Goal: Transaction & Acquisition: Subscribe to service/newsletter

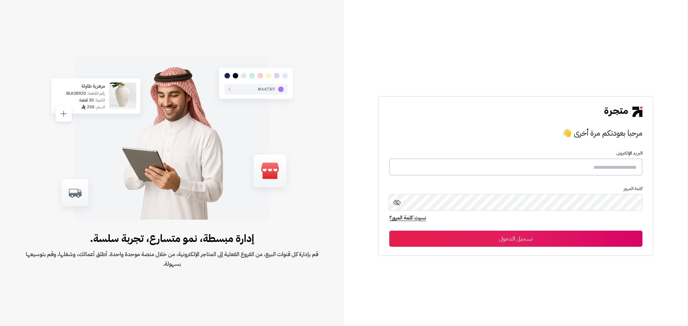
type input "******"
click at [533, 237] on button "تسجيل الدخول" at bounding box center [515, 238] width 253 height 16
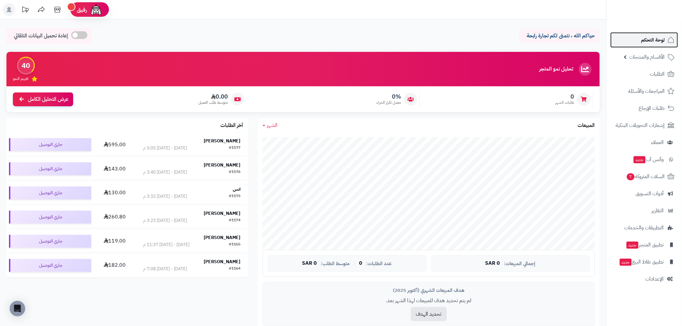
click at [655, 42] on span "لوحة التحكم" at bounding box center [653, 39] width 24 height 9
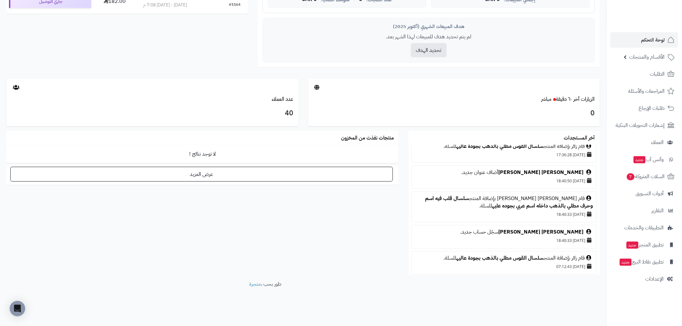
scroll to position [736, 0]
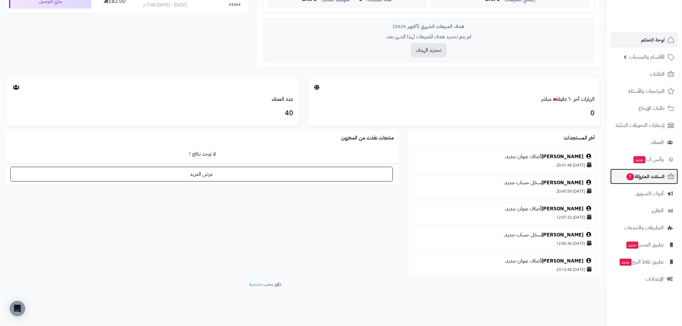
click at [645, 177] on span "السلات المتروكة 7" at bounding box center [645, 176] width 39 height 9
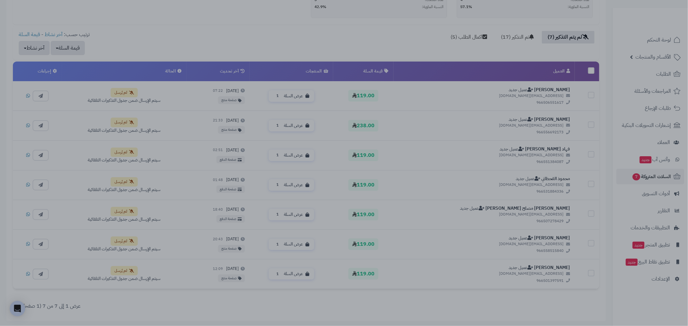
click at [399, 306] on div at bounding box center [344, 163] width 688 height 326
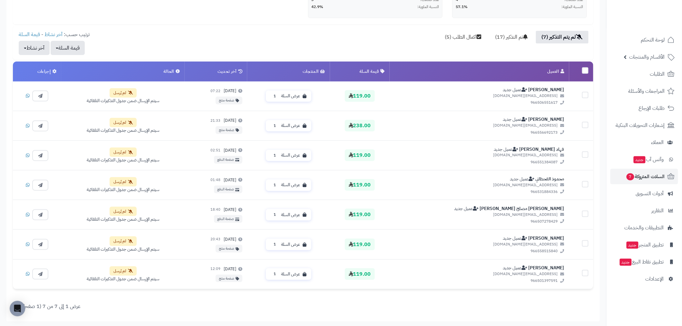
click at [585, 68] on label at bounding box center [585, 70] width 6 height 6
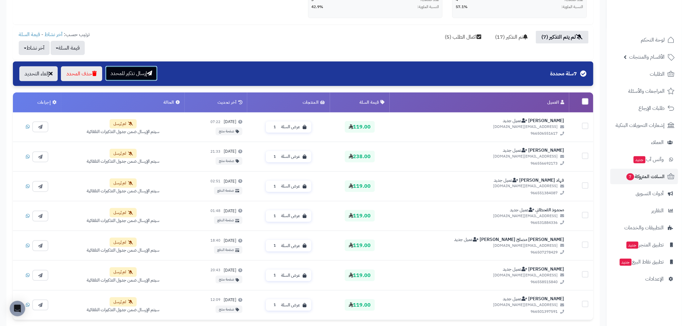
click at [138, 76] on button "إرسال تذكير للمحدد" at bounding box center [131, 73] width 52 height 15
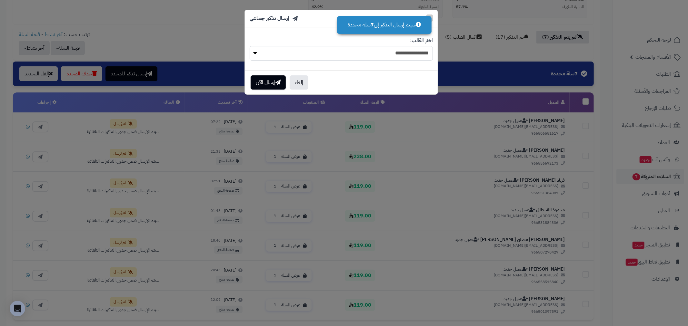
click at [368, 56] on select "**********" at bounding box center [340, 53] width 183 height 15
select select "*"
click at [249, 46] on select "**********" at bounding box center [340, 53] width 183 height 15
click at [259, 83] on button "إرسال الآن" at bounding box center [267, 82] width 35 height 14
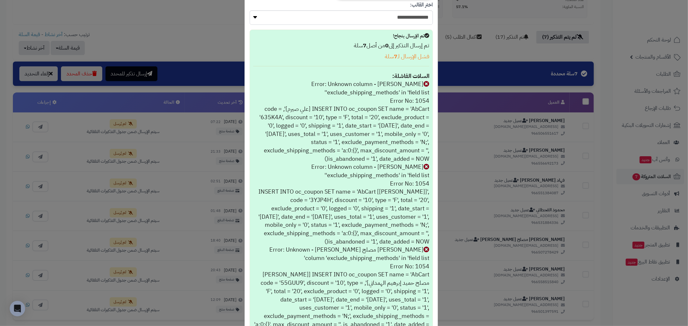
scroll to position [250, 0]
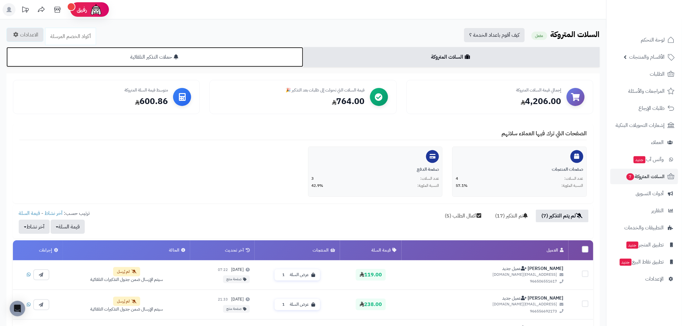
click at [244, 56] on link "حملات التذكير التلقائية" at bounding box center [154, 57] width 297 height 20
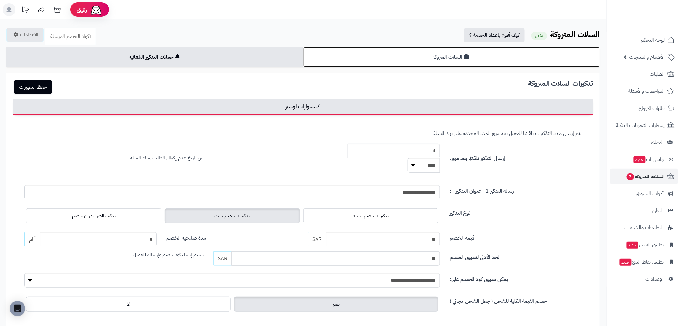
click at [500, 57] on link "السلات المتروكة" at bounding box center [451, 57] width 297 height 20
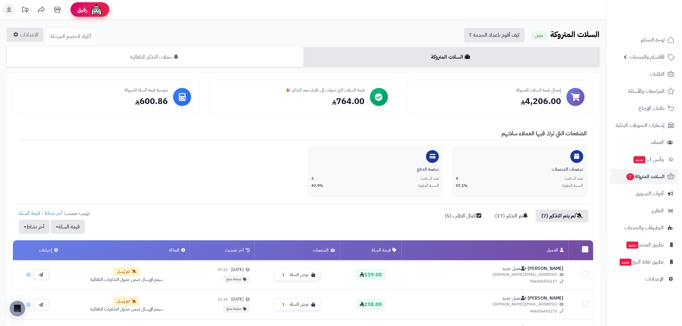
click at [97, 8] on img at bounding box center [96, 9] width 13 height 13
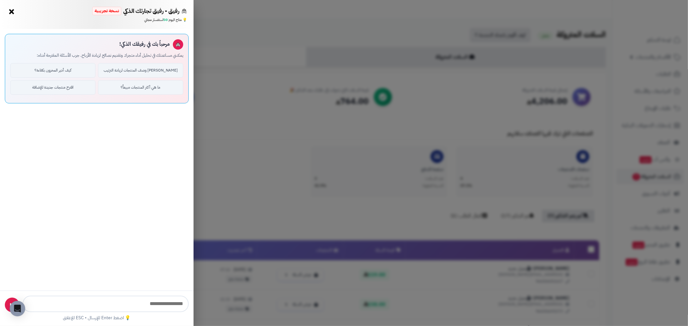
click at [209, 53] on div "رفيق - رفيق تجارتك الذكي نسخة تجريبية ⭐ تاجر متنامي × 💡 متاح اليوم: 50 استفسار …" at bounding box center [344, 163] width 688 height 326
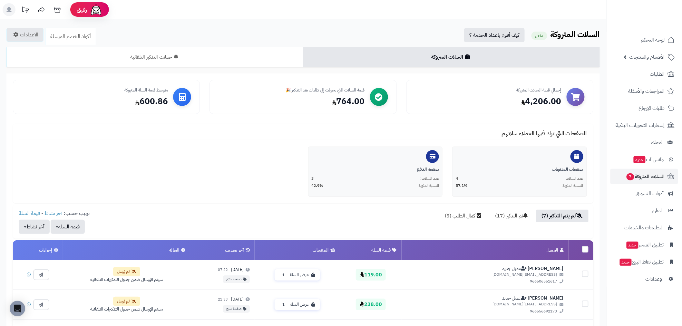
click at [7, 9] on rect at bounding box center [9, 9] width 13 height 13
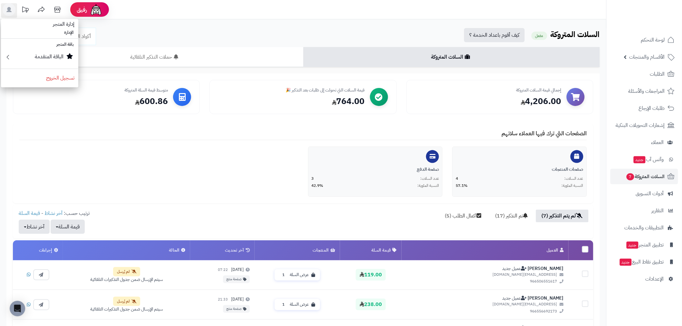
click at [56, 43] on li "باقة المتجر" at bounding box center [39, 44] width 77 height 9
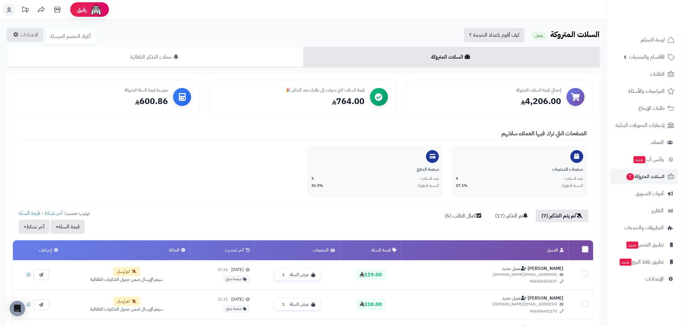
click at [11, 7] on rect at bounding box center [9, 9] width 13 height 13
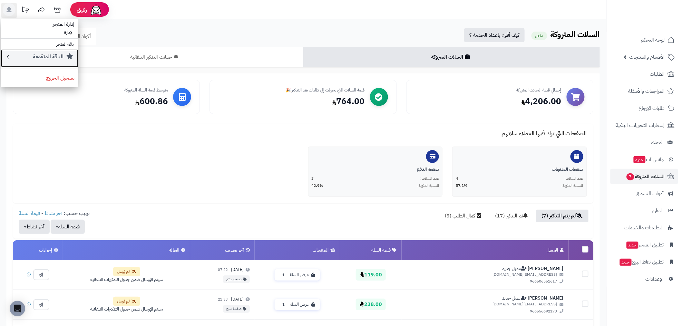
click at [27, 57] on div "الباقة المتقدمة" at bounding box center [42, 58] width 63 height 10
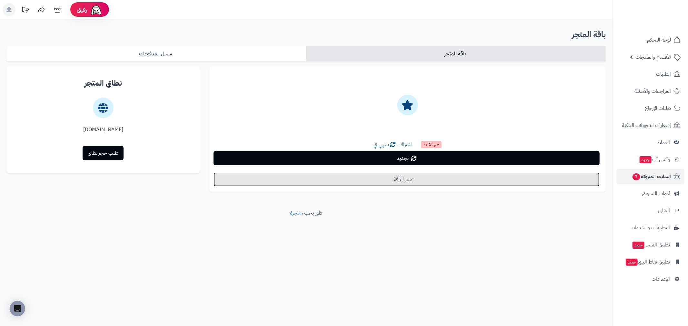
click at [439, 181] on link "تغيير الباقة" at bounding box center [406, 179] width 386 height 14
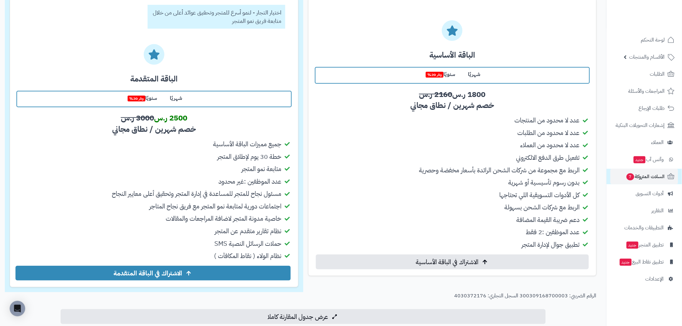
scroll to position [107, 0]
click at [473, 75] on label "شهريًا" at bounding box center [474, 74] width 25 height 14
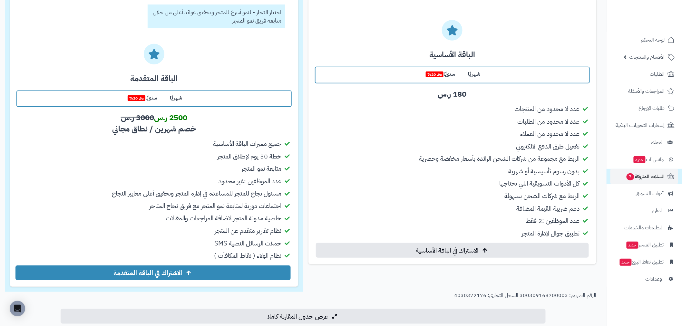
click at [178, 94] on label "شهريًا" at bounding box center [175, 98] width 25 height 14
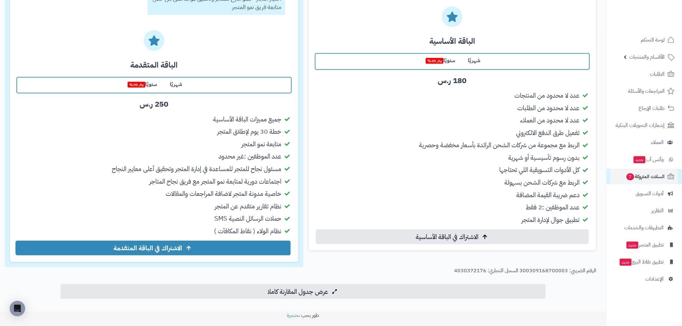
scroll to position [138, 0]
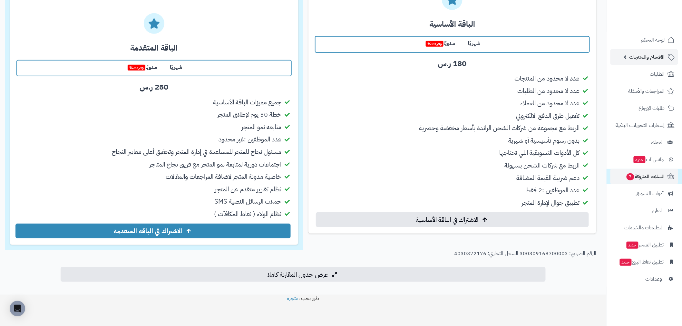
click at [653, 58] on span "الأقسام والمنتجات" at bounding box center [647, 57] width 35 height 9
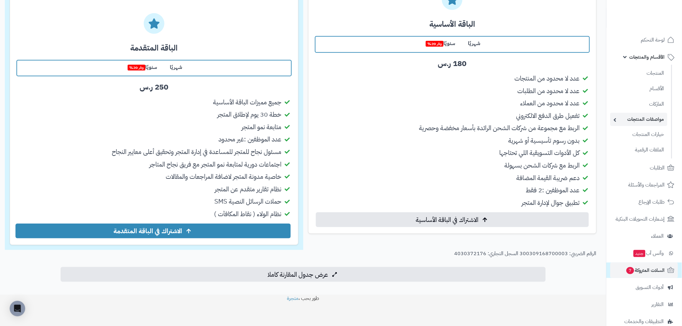
click at [649, 119] on link "مواصفات المنتجات" at bounding box center [638, 119] width 57 height 13
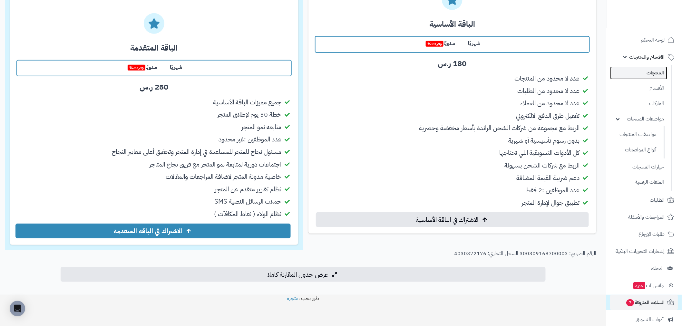
click at [654, 75] on link "المنتجات" at bounding box center [638, 72] width 57 height 13
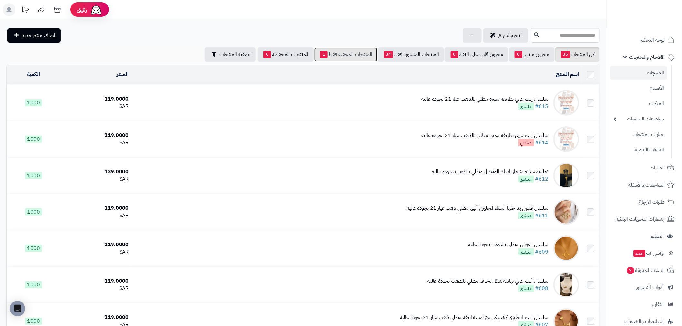
click at [329, 53] on link "المنتجات المخفية فقط 1" at bounding box center [345, 54] width 63 height 14
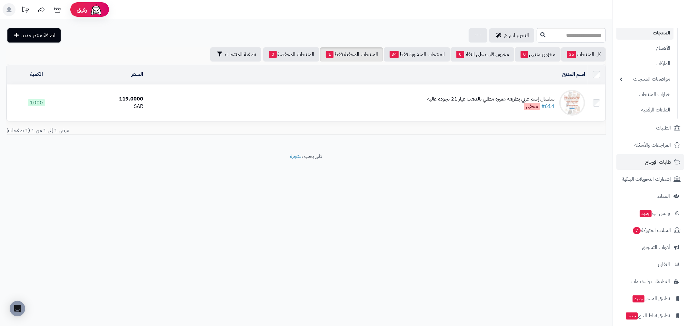
scroll to position [62, 0]
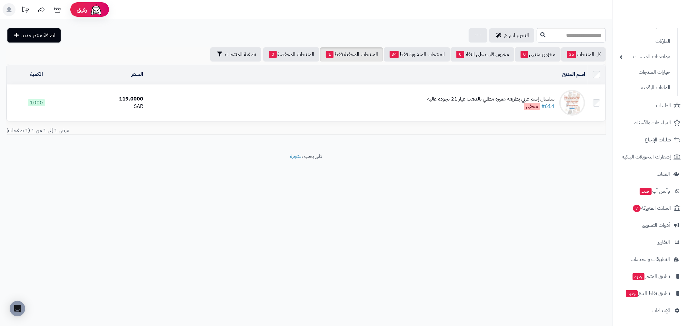
click at [10, 8] on icon at bounding box center [8, 9] width 5 height 5
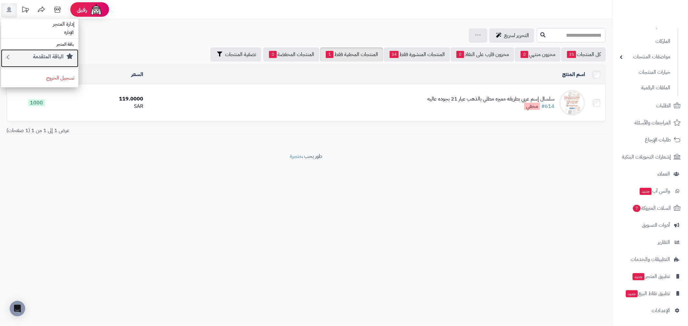
click at [61, 55] on small "الباقة المتقدمة" at bounding box center [48, 57] width 31 height 8
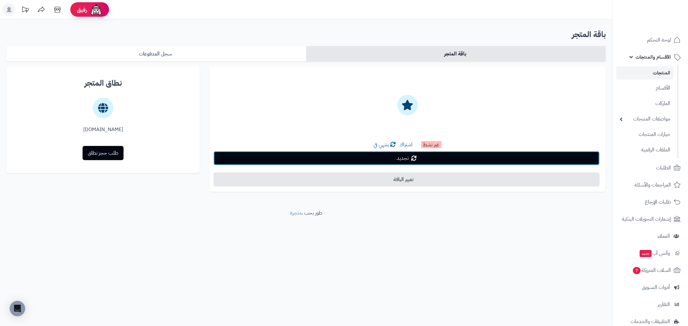
click at [405, 157] on span "تجديد" at bounding box center [402, 158] width 12 height 8
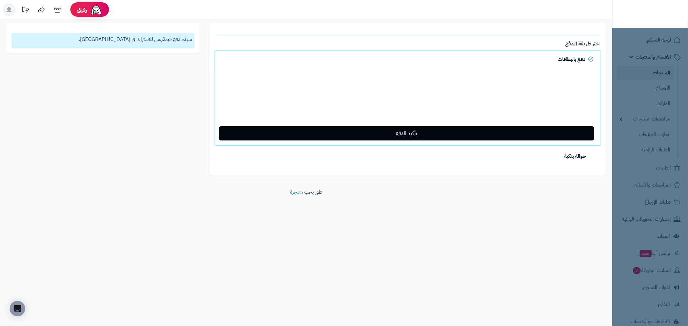
click at [478, 243] on div "رفيق ! الطلبات معالجة مكتمل إرجاع المنتجات العملاء المتواجدون الان 40 عملاء منت…" at bounding box center [344, 163] width 688 height 326
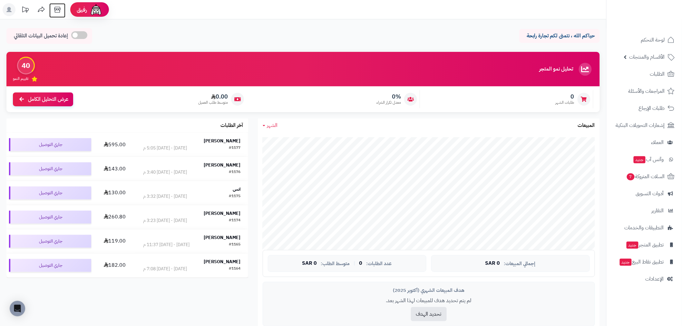
click at [56, 7] on icon at bounding box center [57, 10] width 6 height 6
click at [659, 56] on span "الأقسام والمنتجات" at bounding box center [647, 57] width 35 height 9
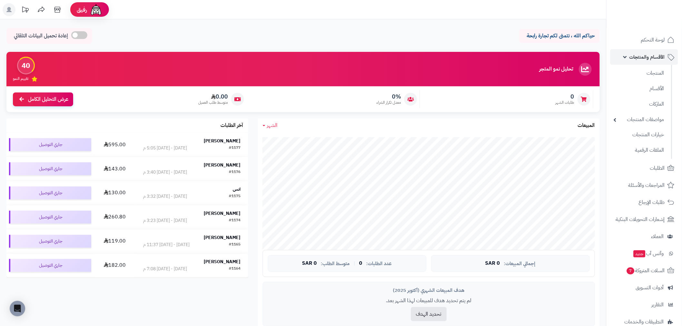
click at [659, 56] on span "الأقسام والمنتجات" at bounding box center [647, 57] width 35 height 9
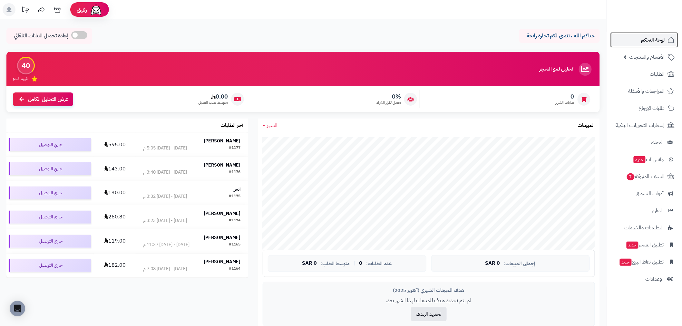
click at [661, 37] on span "لوحة التحكم" at bounding box center [653, 39] width 24 height 9
click at [652, 38] on span "لوحة التحكم" at bounding box center [653, 39] width 24 height 9
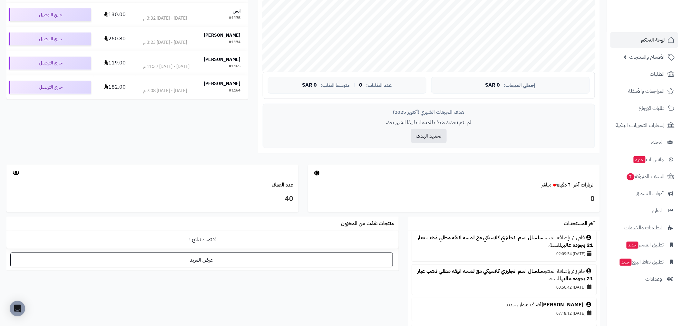
scroll to position [179, 0]
click at [657, 277] on span "الإعدادات" at bounding box center [655, 279] width 18 height 9
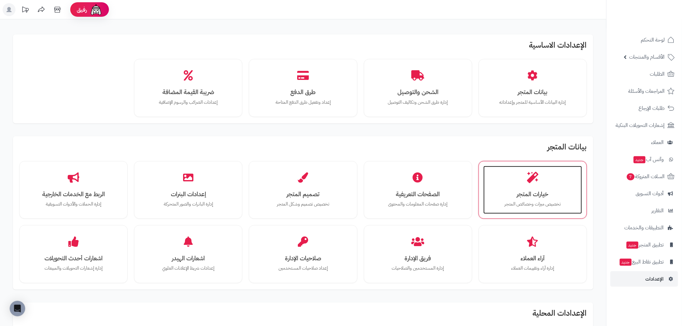
click at [534, 192] on h3 "خيارات المتجر" at bounding box center [533, 194] width 86 height 7
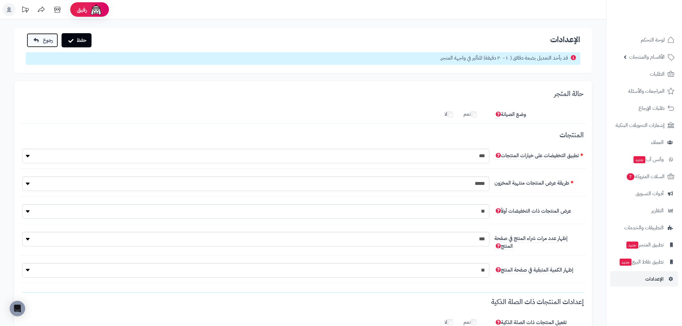
click at [47, 38] on span "رجوع" at bounding box center [48, 40] width 10 height 8
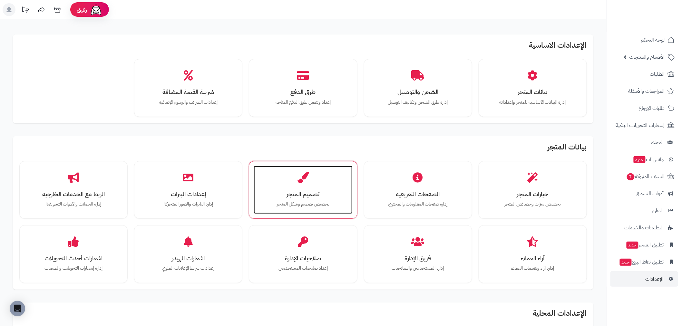
click at [308, 192] on h3 "تصميم المتجر" at bounding box center [303, 194] width 86 height 7
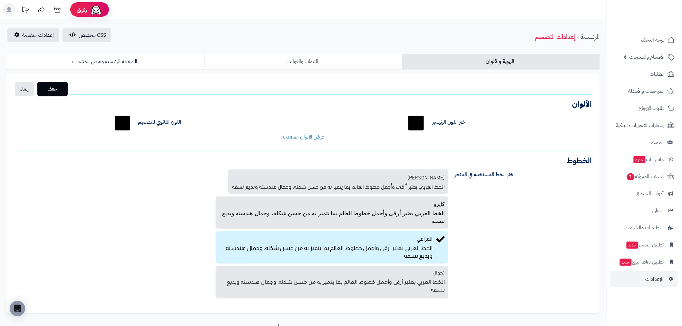
click at [304, 59] on link "الثيمات والقوالب" at bounding box center [303, 61] width 198 height 15
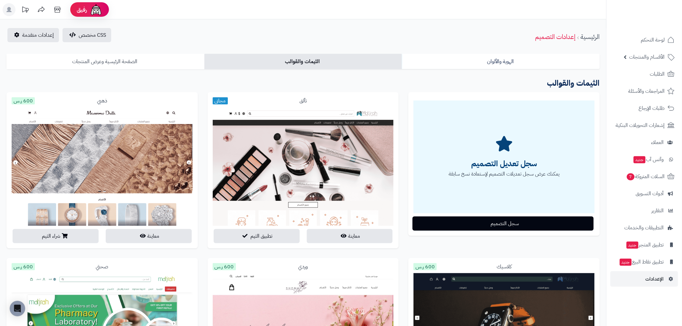
click at [104, 62] on link "الصفحة الرئيسية وعرض المنتجات" at bounding box center [105, 61] width 198 height 15
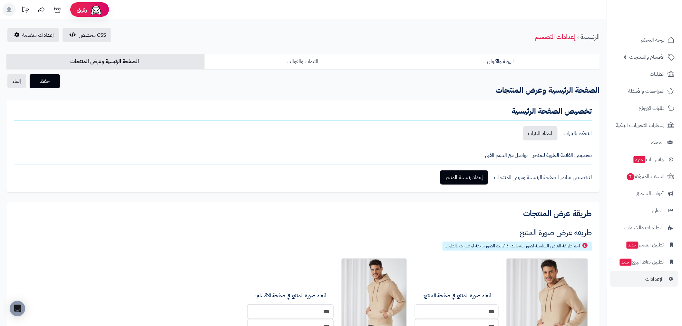
click at [242, 60] on link "الثيمات والقوالب" at bounding box center [303, 61] width 198 height 15
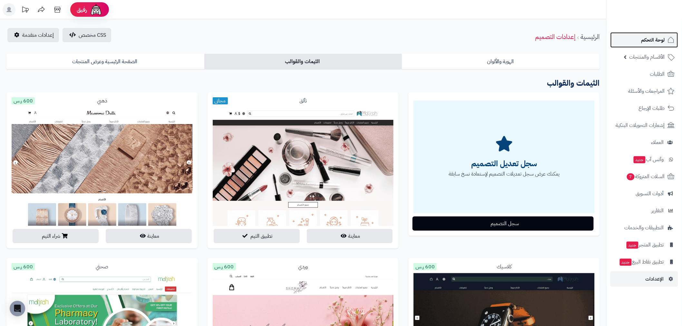
click at [652, 40] on span "لوحة التحكم" at bounding box center [653, 39] width 24 height 9
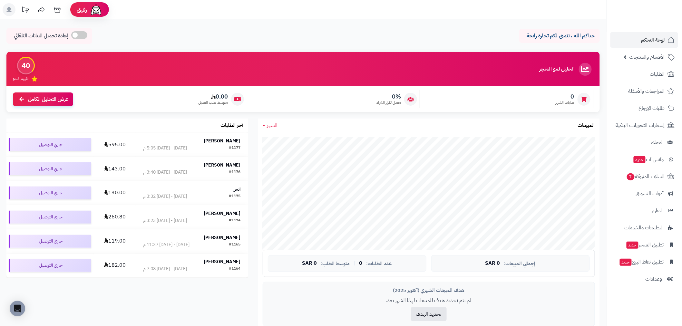
click at [7, 7] on rect at bounding box center [9, 9] width 13 height 13
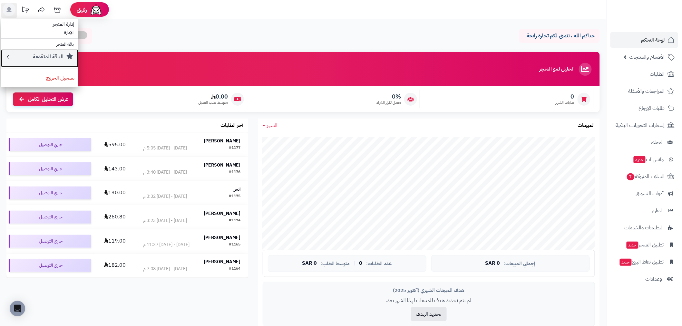
click at [42, 55] on small "الباقة المتقدمة" at bounding box center [48, 57] width 31 height 8
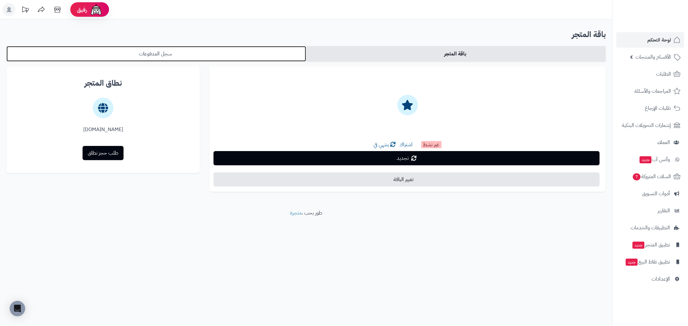
click at [205, 52] on link "سجل المدفوعات" at bounding box center [155, 53] width 299 height 15
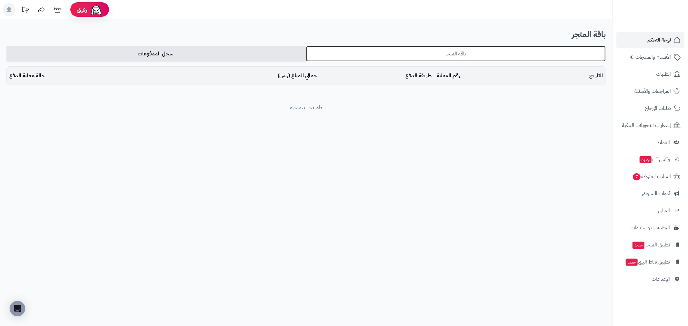
click at [436, 53] on link "باقة المتجر" at bounding box center [455, 53] width 299 height 15
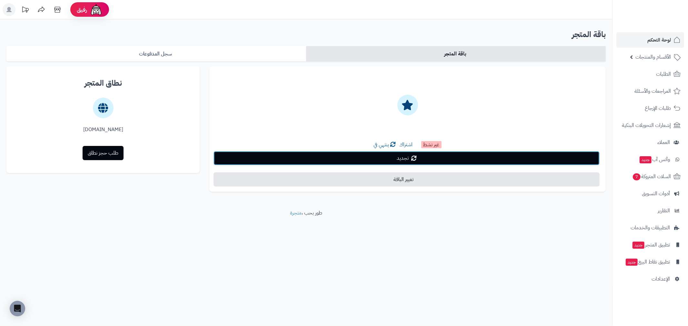
click at [424, 157] on link "تجديد" at bounding box center [406, 158] width 386 height 14
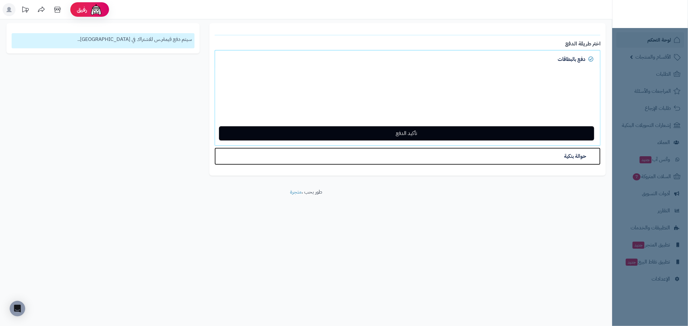
click at [521, 159] on link "حوالة بنكية" at bounding box center [407, 156] width 386 height 17
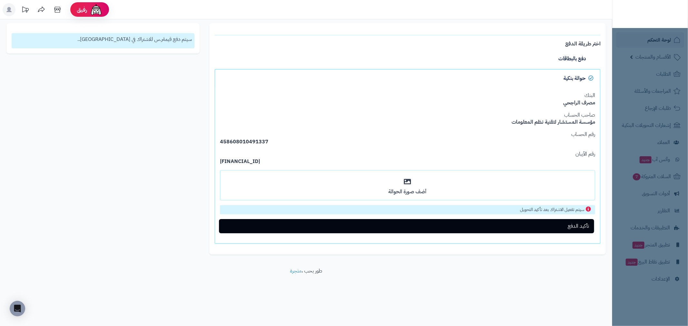
click at [417, 184] on div "أضف صورة الحوالة" at bounding box center [407, 186] width 374 height 30
click at [0, 0] on input "أضف صورة الحوالة" at bounding box center [0, 0] width 0 height 0
click at [181, 124] on div "يجب اختيار المدة للباقة الأساسية × اختر طريقة الدفع دفع بالبطاقات تأكيد الدفع ح…" at bounding box center [306, 138] width 609 height 231
click at [471, 189] on div "أضف صورة الحوالة" at bounding box center [407, 191] width 365 height 7
click at [0, 0] on input "أضف صورة الحوالة" at bounding box center [0, 0] width 0 height 0
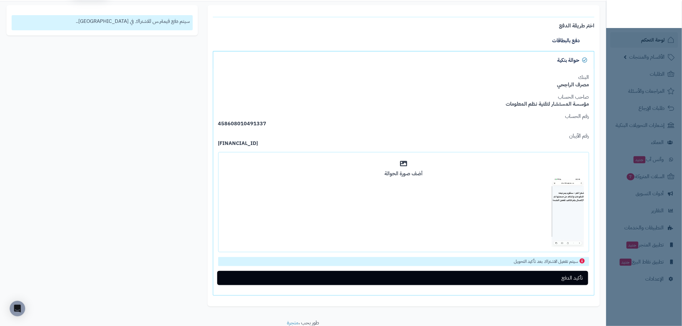
scroll to position [43, 0]
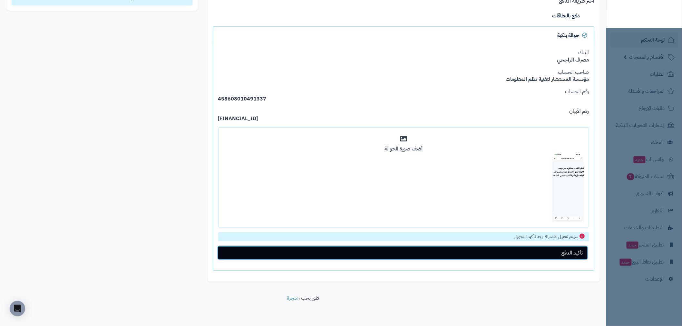
click at [551, 252] on button "تأكيد الدفع" at bounding box center [402, 253] width 371 height 14
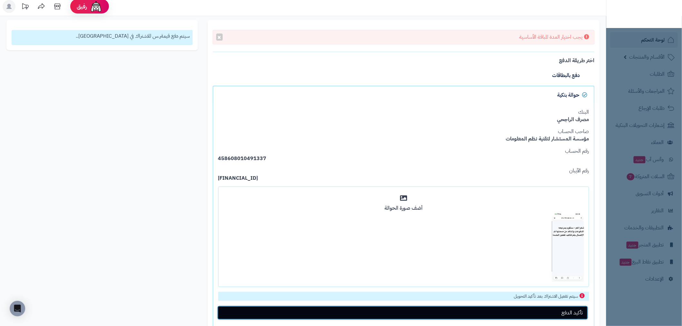
scroll to position [1, 0]
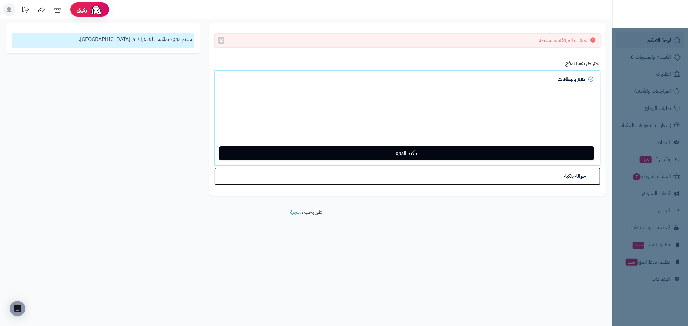
click at [578, 180] on link "حوالة بنكية" at bounding box center [407, 176] width 386 height 17
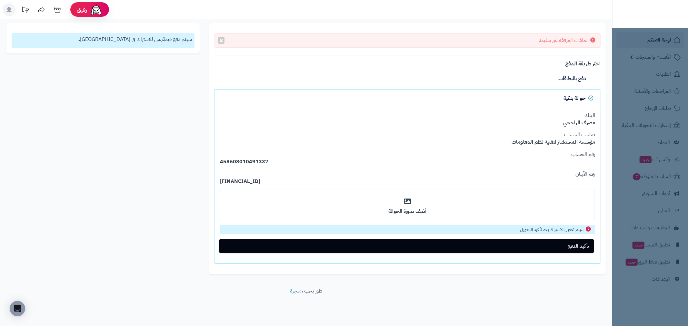
click at [665, 47] on nav "لوحة التحكم الأقسام والمنتجات المنتجات الأقسام الماركات مواصفات المنتجات مواصفا…" at bounding box center [650, 171] width 76 height 326
click at [75, 94] on div "الملفات المرفقه غير سليمه × يجب اختيار المدة للباقة الأساسية × اختر طريقة الدفع…" at bounding box center [306, 148] width 609 height 251
click at [152, 44] on div "سيتم دفع قيمة ر.س للاشتراك في الباقة .." at bounding box center [103, 40] width 183 height 15
click at [8, 7] on rect at bounding box center [9, 9] width 13 height 13
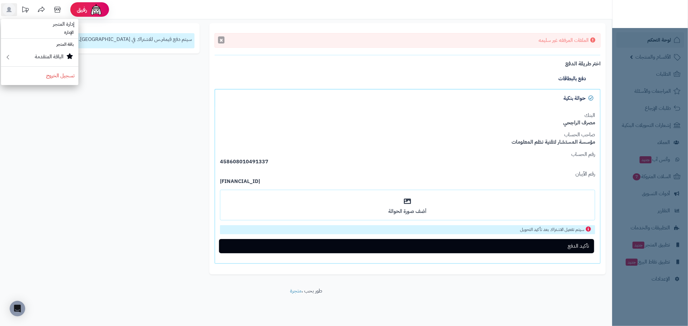
click at [220, 41] on button "×" at bounding box center [221, 39] width 6 height 7
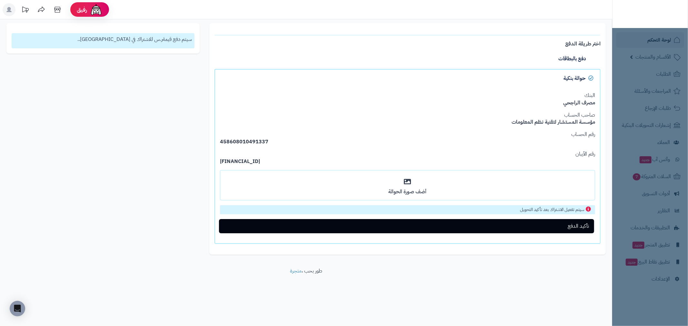
click at [9, 10] on icon at bounding box center [8, 9] width 5 height 5
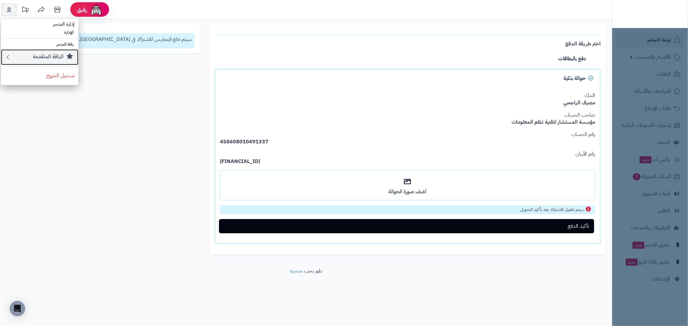
click at [59, 55] on small "الباقة المتقدمة" at bounding box center [48, 57] width 31 height 8
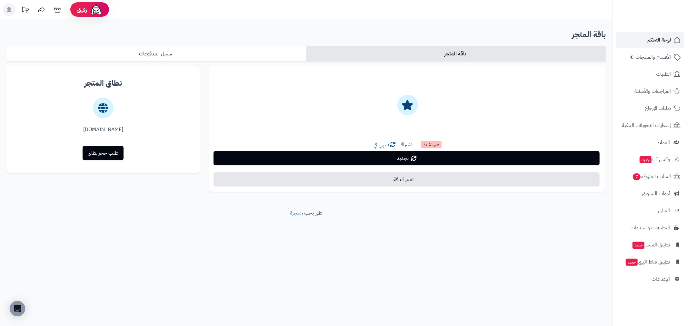
click at [381, 145] on span "ينتهي في" at bounding box center [381, 145] width 15 height 8
click at [395, 143] on icon at bounding box center [392, 144] width 5 height 5
click at [410, 144] on span "اشتراك" at bounding box center [405, 145] width 13 height 8
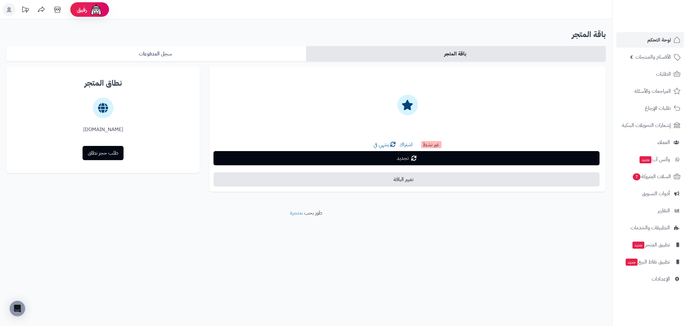
click at [205, 101] on div "غير نشط اشتراك ينتهي في تجديد تغيير الباقة" at bounding box center [407, 131] width 406 height 131
click at [657, 161] on span "وآتس آب جديد" at bounding box center [654, 159] width 31 height 9
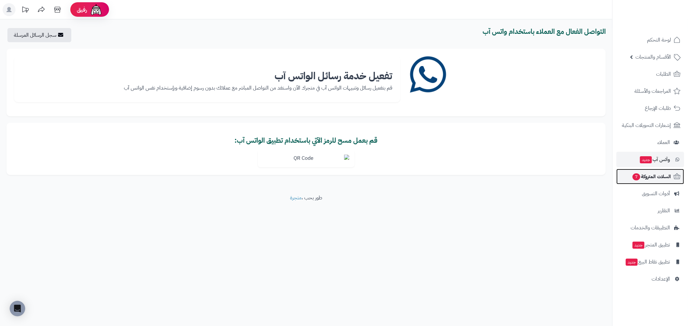
click at [656, 176] on span "السلات المتروكة 7" at bounding box center [650, 176] width 39 height 9
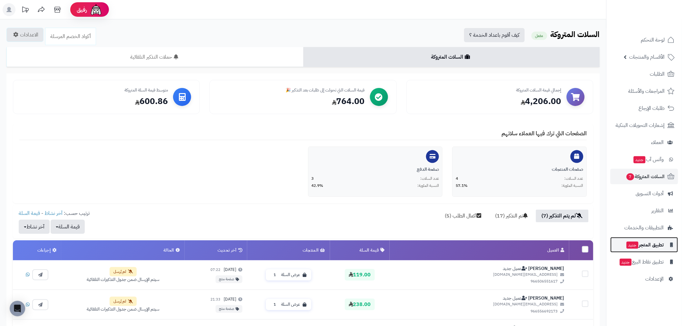
click at [653, 245] on span "تطبيق المتجر جديد" at bounding box center [645, 244] width 38 height 9
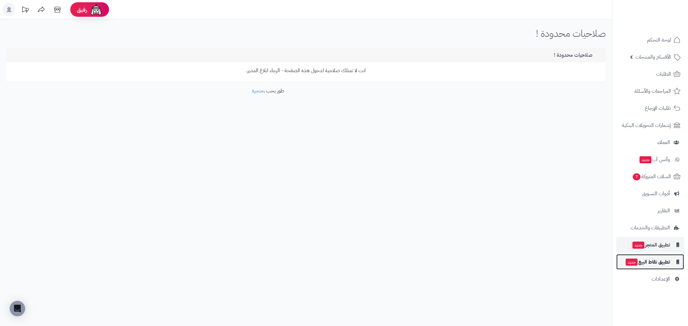
click at [650, 261] on span "تطبيق نقاط البيع جديد" at bounding box center [647, 262] width 45 height 9
click at [656, 246] on span "تطبيق المتجر جديد" at bounding box center [650, 244] width 38 height 9
click at [669, 16] on img at bounding box center [663, 23] width 38 height 14
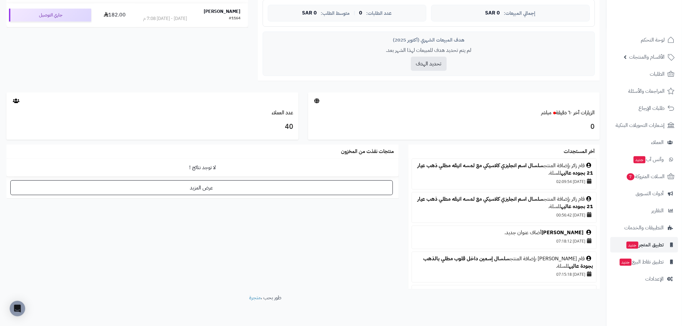
scroll to position [264, 0]
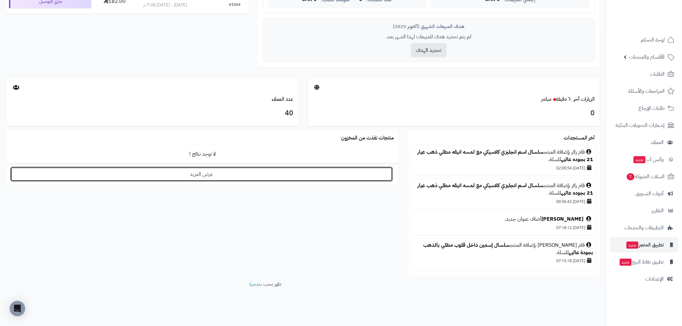
click at [248, 179] on link "عرض المزيد" at bounding box center [201, 174] width 383 height 15
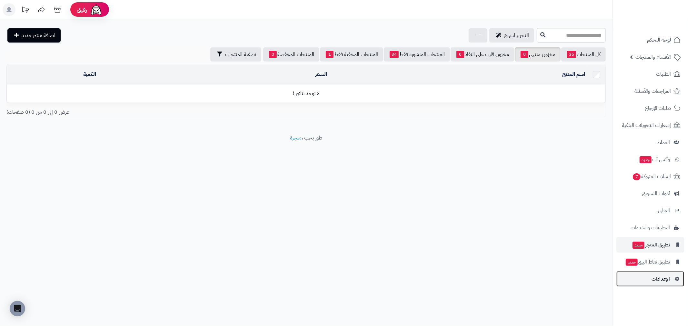
click at [653, 273] on link "الإعدادات" at bounding box center [650, 278] width 68 height 15
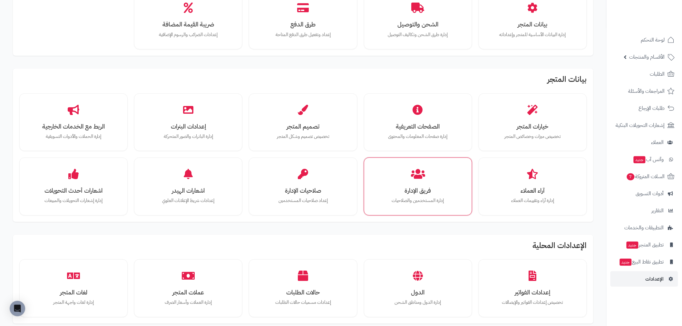
scroll to position [72, 0]
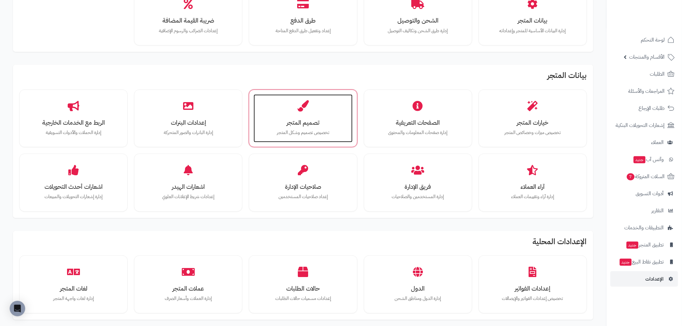
click at [311, 119] on h3 "تصميم المتجر" at bounding box center [303, 122] width 86 height 7
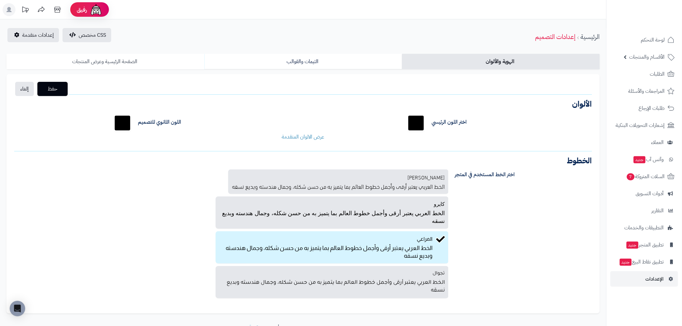
click at [130, 62] on link "الصفحة الرئيسية وعرض المنتجات" at bounding box center [105, 61] width 198 height 15
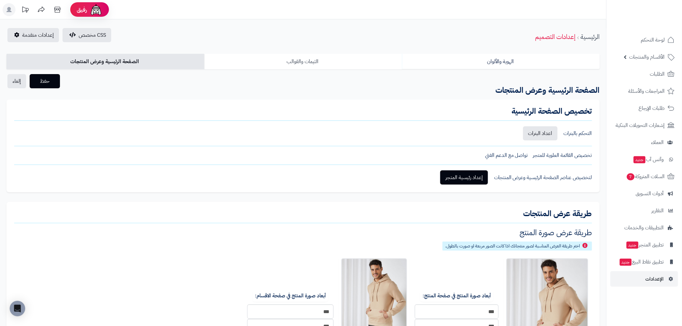
click at [280, 65] on link "الثيمات والقوالب" at bounding box center [303, 61] width 198 height 15
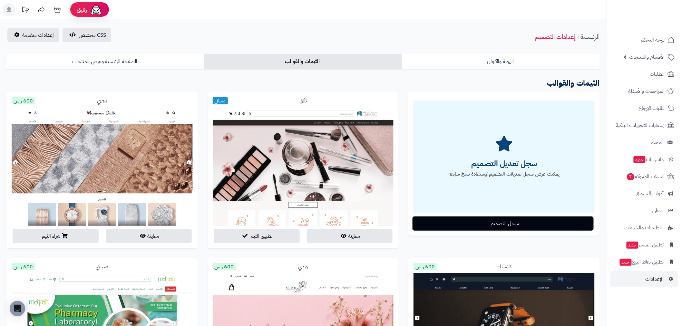
click at [265, 39] on div "CSS مخصص إعدادات متقدمة الرئيسية إعدادات التصميم" at bounding box center [303, 37] width 606 height 18
click at [269, 81] on h3 "الثيمات والقوالب" at bounding box center [302, 83] width 593 height 13
click at [259, 81] on h3 "الثيمات والقوالب" at bounding box center [302, 83] width 593 height 13
drag, startPoint x: 504, startPoint y: 40, endPoint x: 599, endPoint y: 36, distance: 95.2
click at [599, 36] on div "CSS مخصص إعدادات متقدمة الرئيسية إعدادات التصميم" at bounding box center [303, 37] width 606 height 18
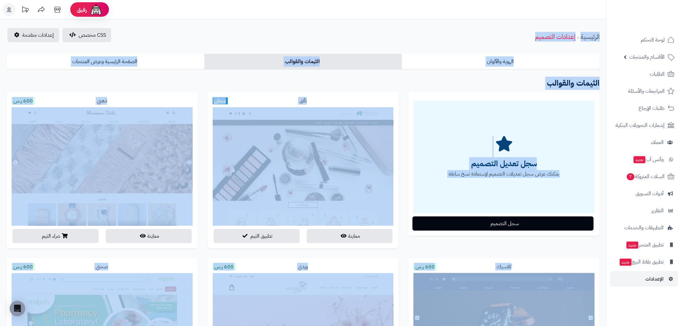
drag, startPoint x: 603, startPoint y: 29, endPoint x: 0, endPoint y: 285, distance: 655.4
click at [203, 78] on h3 "الثيمات والقوالب" at bounding box center [302, 83] width 593 height 13
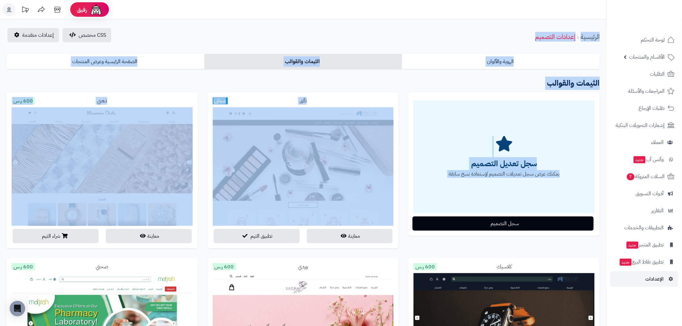
drag, startPoint x: 601, startPoint y: 30, endPoint x: 1, endPoint y: 204, distance: 625.1
click at [210, 75] on div "الثيمات والقوالب" at bounding box center [302, 83] width 593 height 18
drag, startPoint x: 601, startPoint y: 31, endPoint x: 18, endPoint y: 257, distance: 625.0
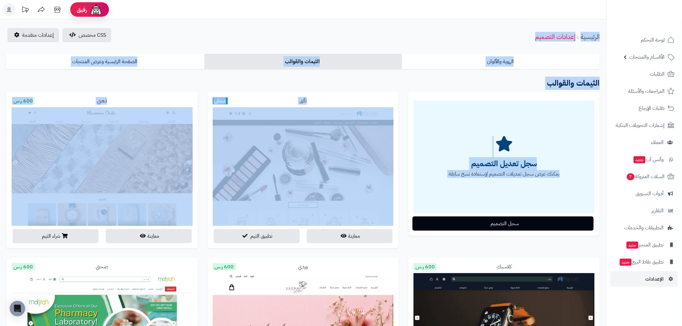
click at [435, 31] on div "CSS مخصص إعدادات متقدمة الرئيسية إعدادات التصميم" at bounding box center [303, 37] width 606 height 18
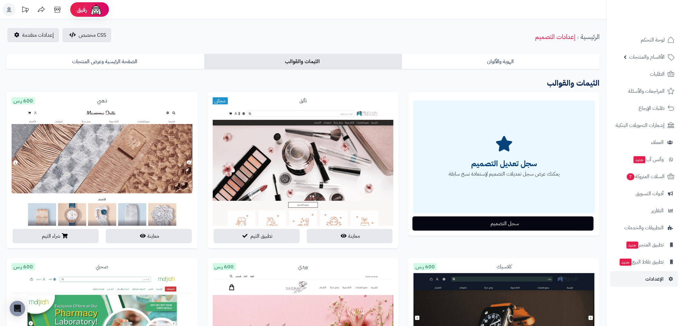
click at [503, 242] on div "سجل تعديل التصميم يمكنك عرض سجل تعديلات التصميم لإستعادة نسخ سابقة سجل التصميم" at bounding box center [504, 168] width 201 height 153
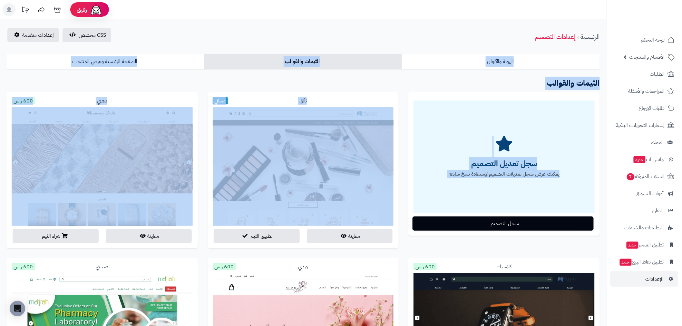
drag, startPoint x: 597, startPoint y: 252, endPoint x: 2, endPoint y: 20, distance: 638.5
drag, startPoint x: 601, startPoint y: 23, endPoint x: 5, endPoint y: 257, distance: 640.0
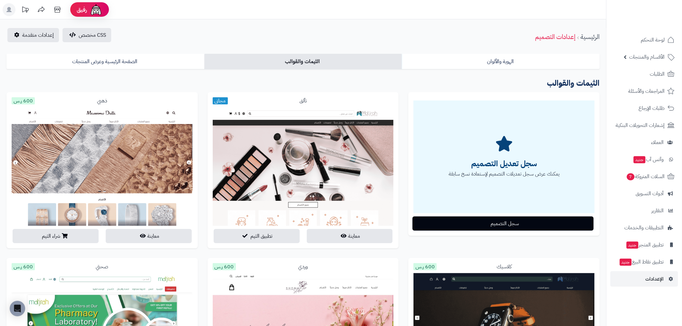
click at [400, 153] on div "تألق مجاني معاينة تطبيق الثيم" at bounding box center [303, 175] width 201 height 166
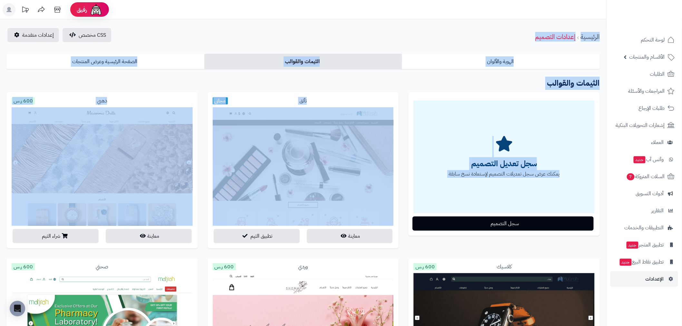
drag, startPoint x: 601, startPoint y: 20, endPoint x: 34, endPoint y: 256, distance: 614.6
click at [7, 248] on div "ذهبي 600 ر.س معاينة شراء الثيم" at bounding box center [102, 175] width 201 height 166
drag, startPoint x: 6, startPoint y: 250, endPoint x: 603, endPoint y: 24, distance: 637.9
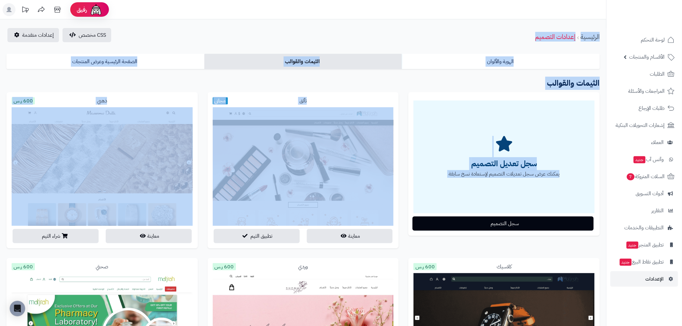
click at [536, 243] on div "سجل تعديل التصميم يمكنك عرض سجل تعديلات التصميم لإستعادة نسخ سابقة سجل التصميم" at bounding box center [504, 168] width 201 height 153
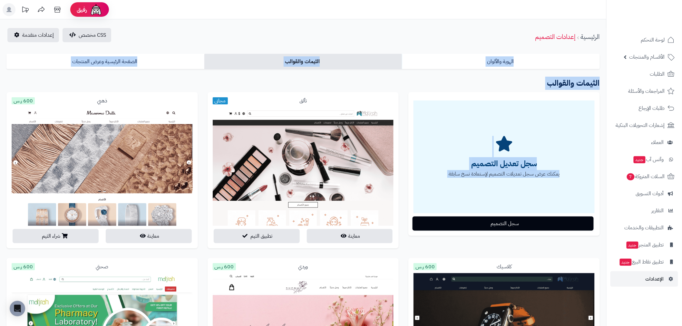
drag, startPoint x: 600, startPoint y: 241, endPoint x: 6, endPoint y: 20, distance: 633.7
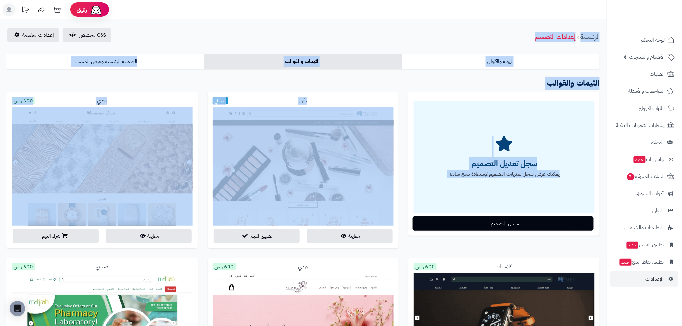
drag, startPoint x: 599, startPoint y: 23, endPoint x: 4, endPoint y: 253, distance: 638.2
click at [585, 237] on div "سجل تعديل التصميم يمكنك عرض سجل تعديلات التصميم لإستعادة نسخ سابقة سجل التصميم" at bounding box center [504, 168] width 201 height 153
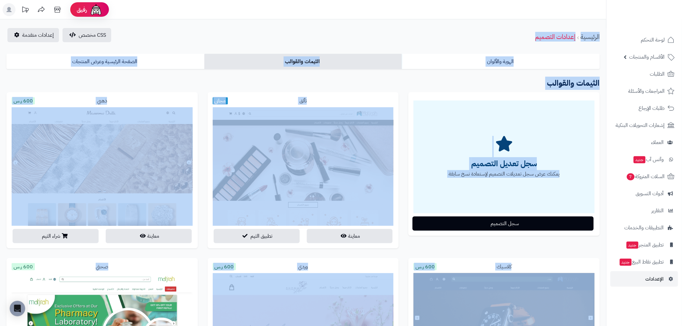
drag, startPoint x: 601, startPoint y: 24, endPoint x: 16, endPoint y: 259, distance: 629.8
click at [424, 42] on div "CSS مخصص إعدادات متقدمة الرئيسية إعدادات التصميم" at bounding box center [303, 37] width 606 height 18
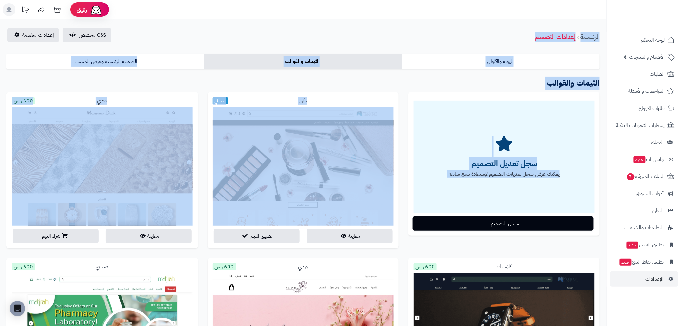
drag, startPoint x: 603, startPoint y: 24, endPoint x: 39, endPoint y: 257, distance: 610.3
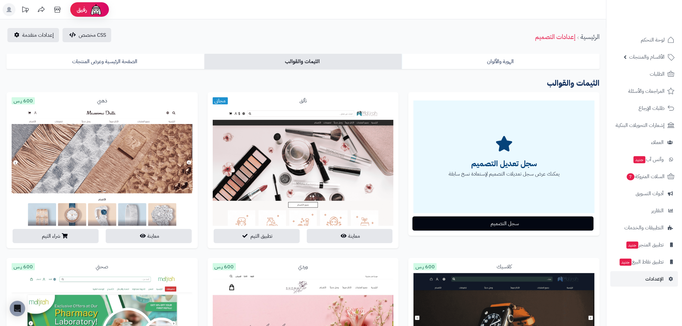
click at [12, 7] on rect at bounding box center [9, 9] width 13 height 13
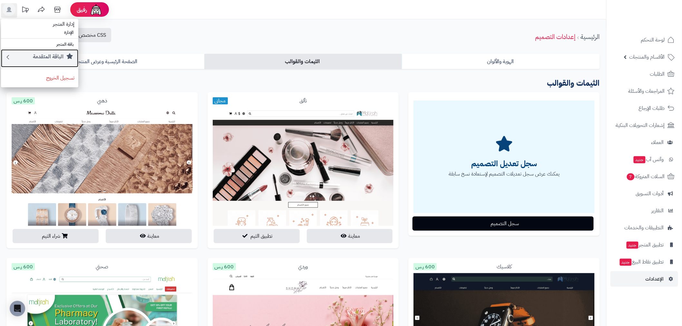
click at [50, 58] on small "الباقة المتقدمة" at bounding box center [48, 57] width 31 height 8
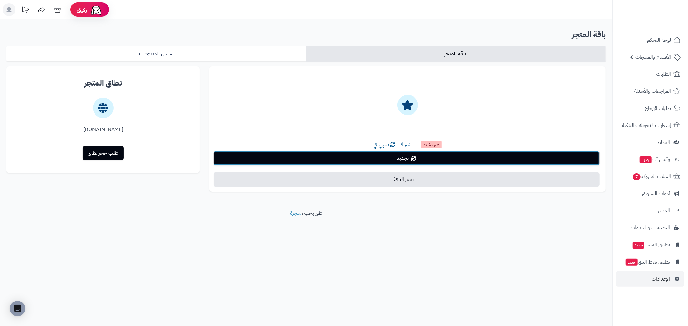
click at [431, 160] on link "تجديد" at bounding box center [406, 158] width 386 height 14
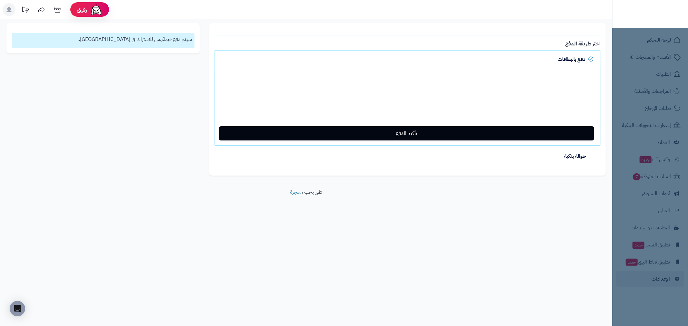
click at [10, 11] on icon at bounding box center [8, 9] width 5 height 5
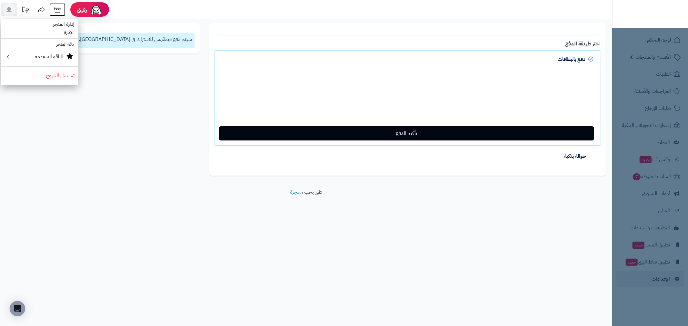
click at [56, 8] on icon at bounding box center [57, 9] width 13 height 13
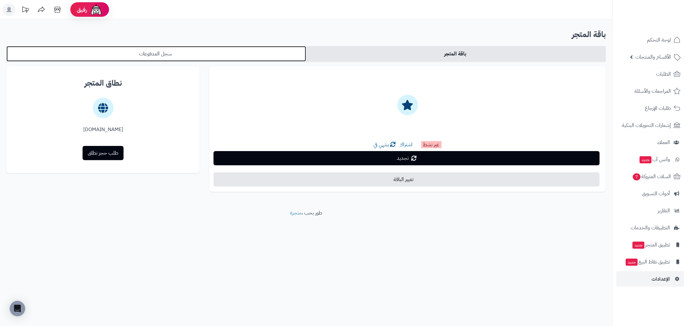
click at [226, 53] on link "سجل المدفوعات" at bounding box center [155, 53] width 299 height 15
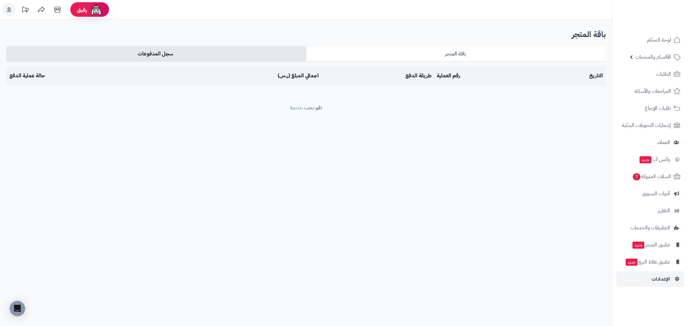
click at [487, 37] on h2 "باقة المتجر" at bounding box center [305, 34] width 599 height 13
click at [524, 219] on div "رفيق ! الطلبات معالجة مكتمل إرجاع المنتجات العملاء المتواجدون الان 40 عملاء منت…" at bounding box center [344, 163] width 688 height 326
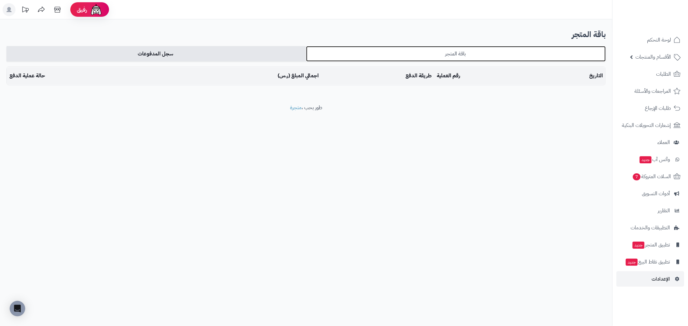
click at [386, 51] on link "باقة المتجر" at bounding box center [455, 53] width 299 height 15
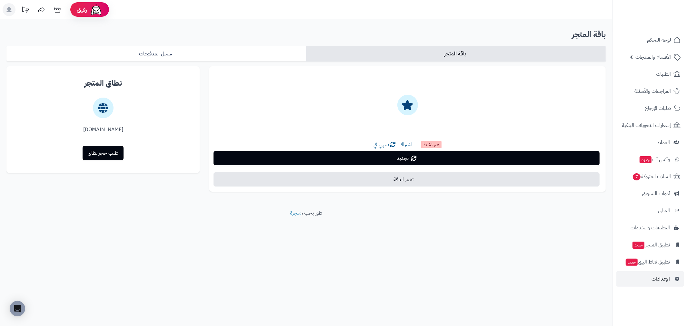
click at [228, 253] on div "رفيق ! الطلبات معالجة مكتمل إرجاع المنتجات العملاء المتواجدون الان 40 عملاء منت…" at bounding box center [344, 163] width 688 height 326
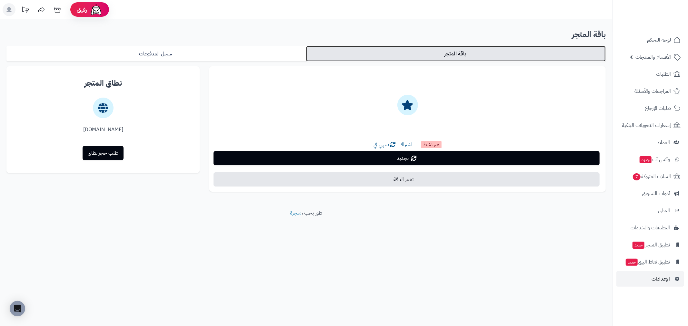
click at [468, 48] on link "باقة المتجر" at bounding box center [455, 53] width 299 height 15
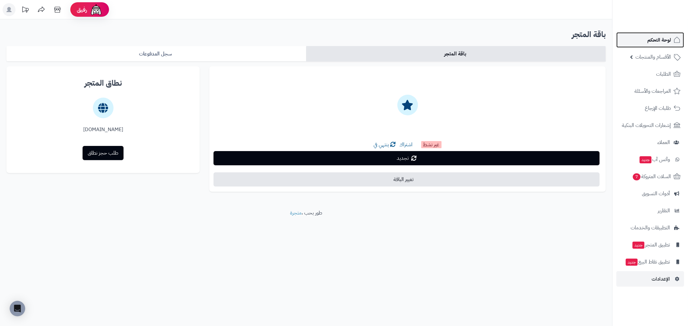
click at [663, 41] on span "لوحة التحكم" at bounding box center [659, 39] width 24 height 9
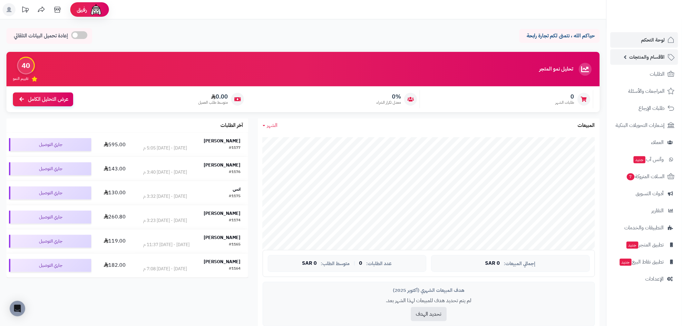
click at [654, 56] on span "الأقسام والمنتجات" at bounding box center [647, 57] width 35 height 9
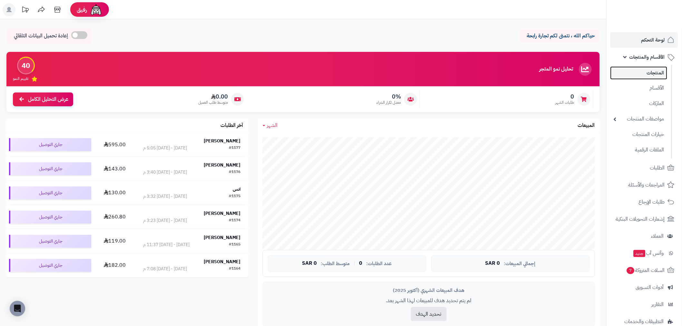
click at [654, 75] on link "المنتجات" at bounding box center [638, 72] width 57 height 13
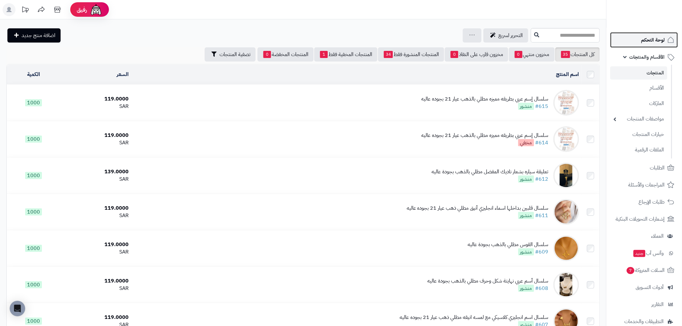
click at [650, 36] on span "لوحة التحكم" at bounding box center [653, 39] width 24 height 9
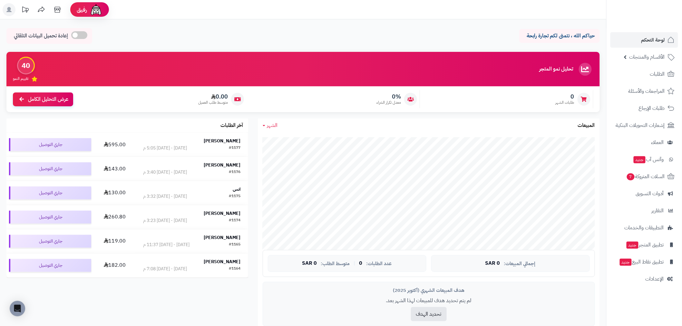
click at [10, 10] on rect at bounding box center [9, 9] width 13 height 13
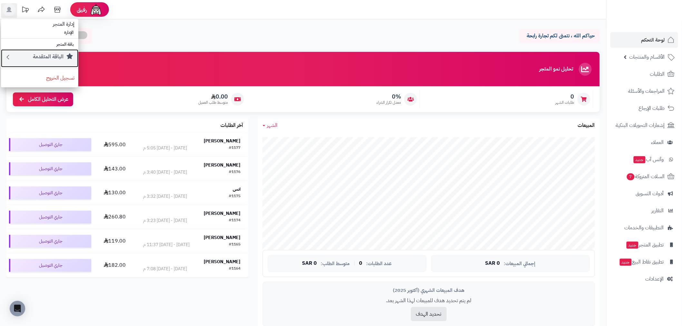
click at [51, 56] on small "الباقة المتقدمة" at bounding box center [48, 57] width 31 height 8
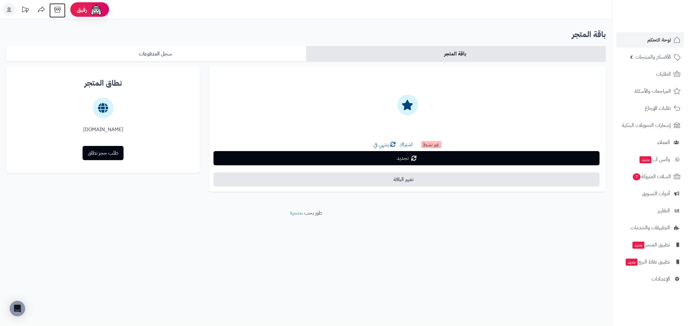
click at [57, 9] on icon at bounding box center [57, 9] width 13 height 13
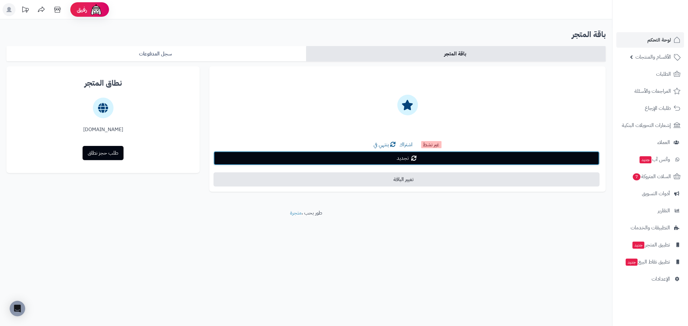
click at [445, 159] on link "تجديد" at bounding box center [406, 158] width 386 height 14
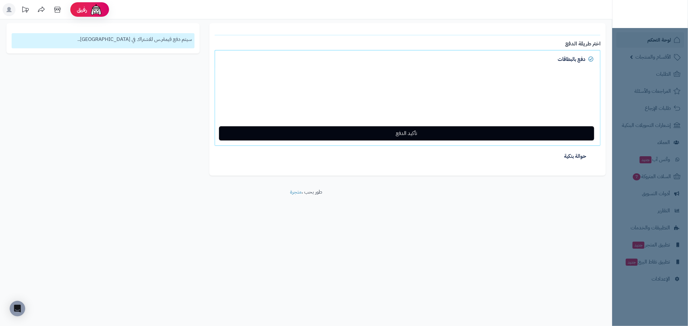
click at [10, 7] on rect at bounding box center [9, 9] width 13 height 13
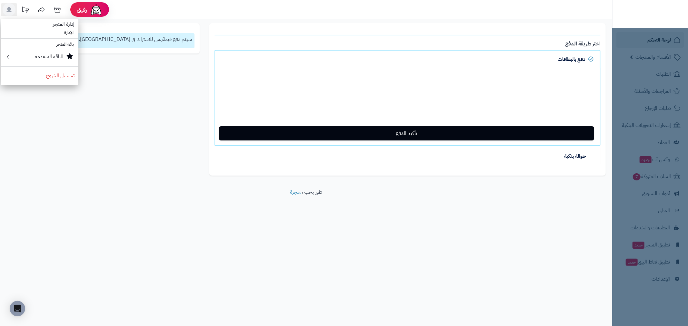
click at [68, 46] on li "باقة المتجر" at bounding box center [39, 44] width 77 height 9
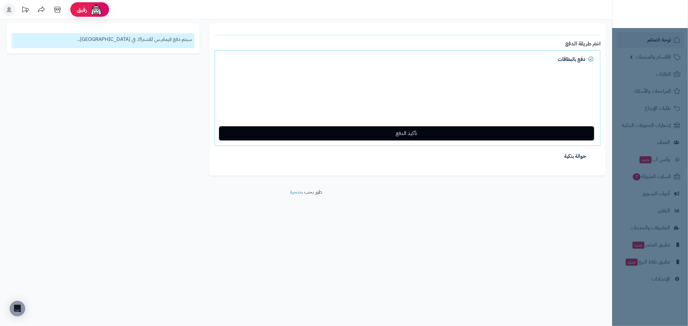
click at [10, 11] on icon at bounding box center [8, 9] width 5 height 5
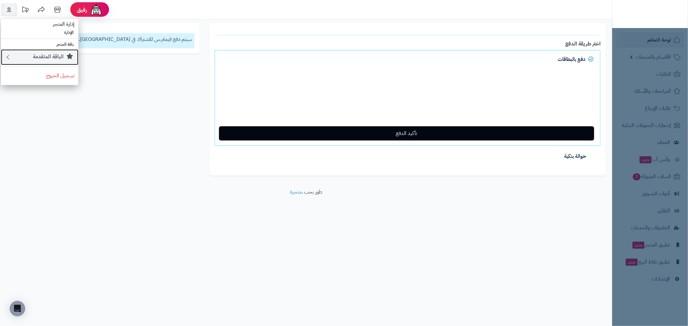
click at [44, 53] on small "الباقة المتقدمة" at bounding box center [48, 57] width 31 height 8
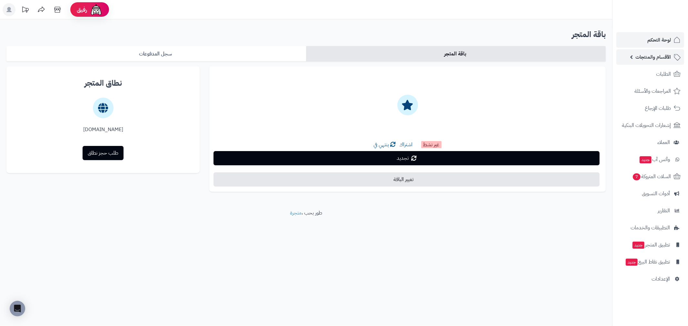
click at [669, 55] on span "الأقسام والمنتجات" at bounding box center [652, 57] width 35 height 9
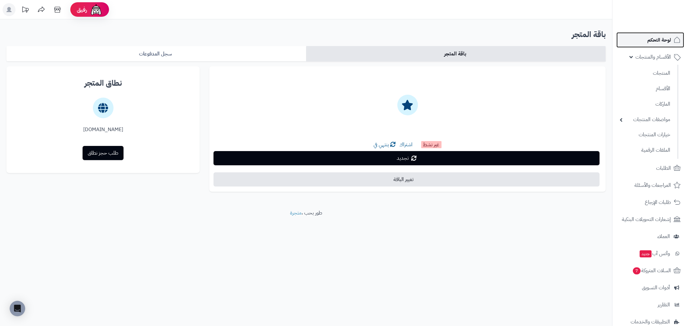
click at [665, 43] on span "لوحة التحكم" at bounding box center [659, 39] width 24 height 9
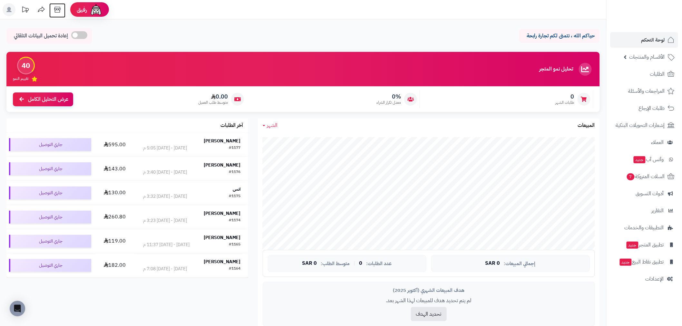
click at [56, 9] on icon at bounding box center [57, 10] width 6 height 6
